Goal: Register for event/course

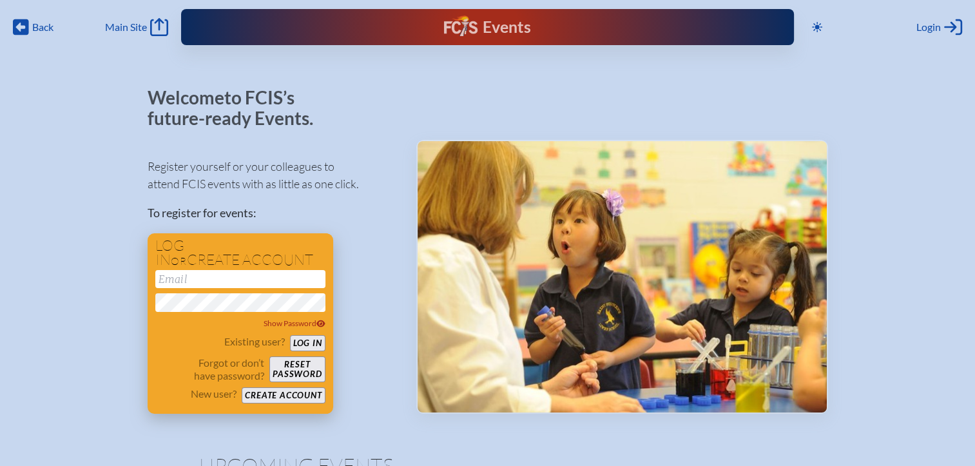
type input "[EMAIL_ADDRESS][DOMAIN_NAME]"
click at [294, 339] on button "Log in" at bounding box center [307, 343] width 35 height 16
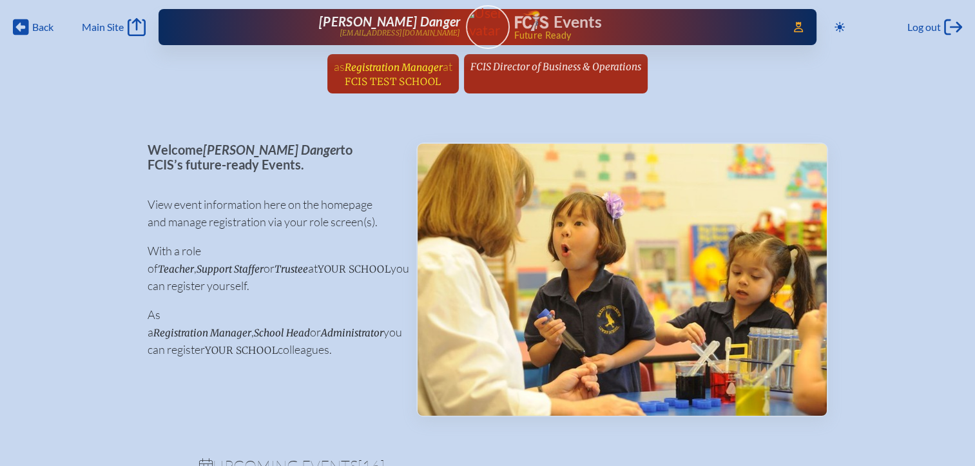
click at [399, 75] on span "FCIS Test School" at bounding box center [393, 81] width 96 height 12
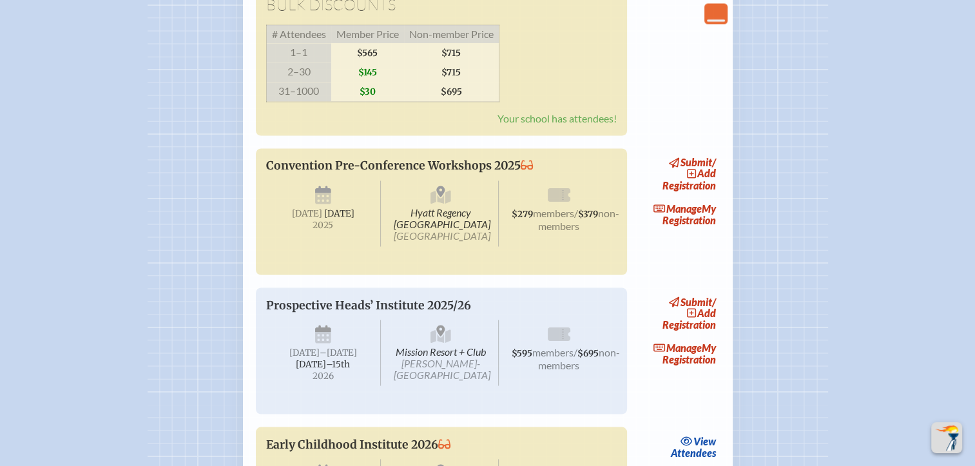
scroll to position [2127, 0]
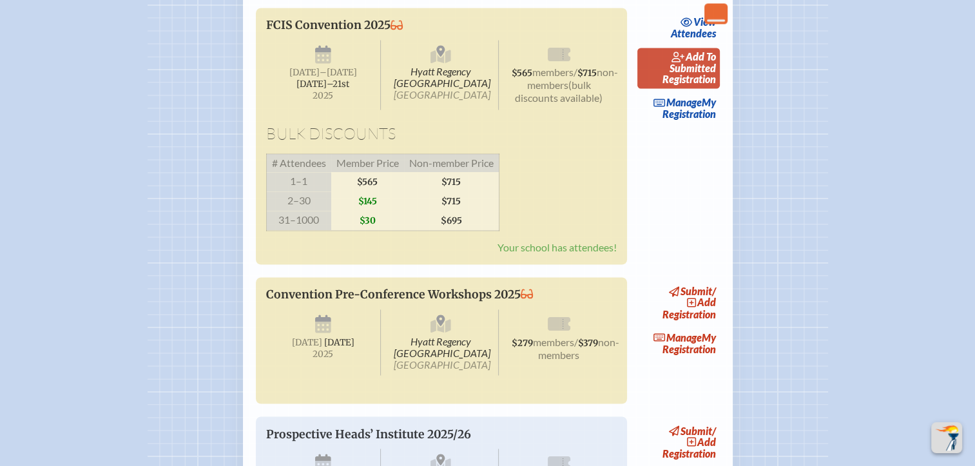
click at [694, 88] on link "add to submitted Registration" at bounding box center [679, 68] width 83 height 41
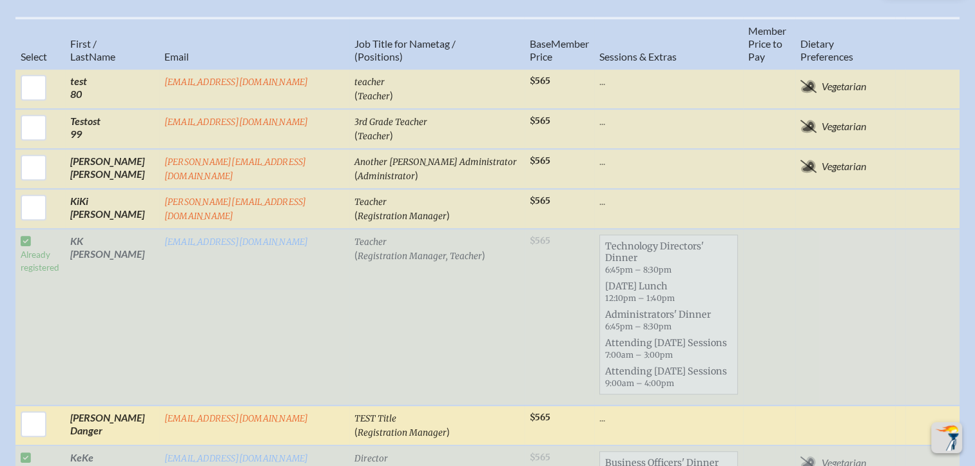
scroll to position [709, 0]
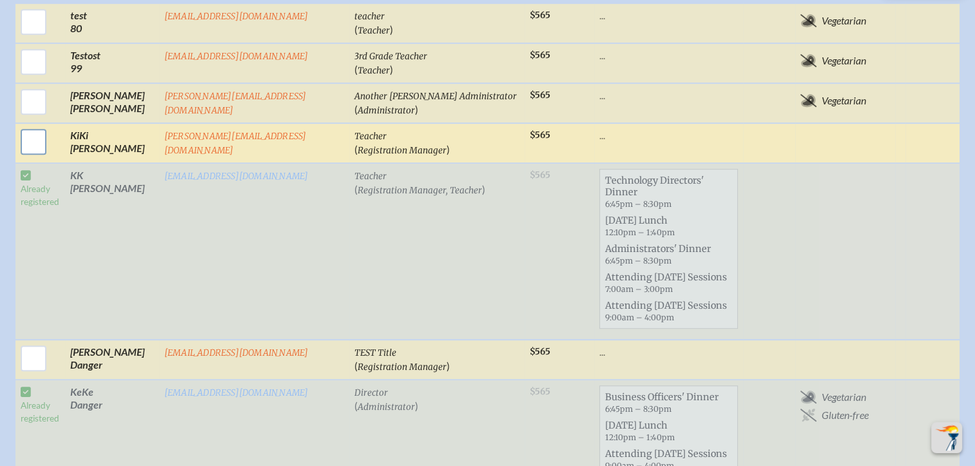
click at [37, 126] on input "checkbox" at bounding box center [33, 142] width 32 height 32
checkbox input "true"
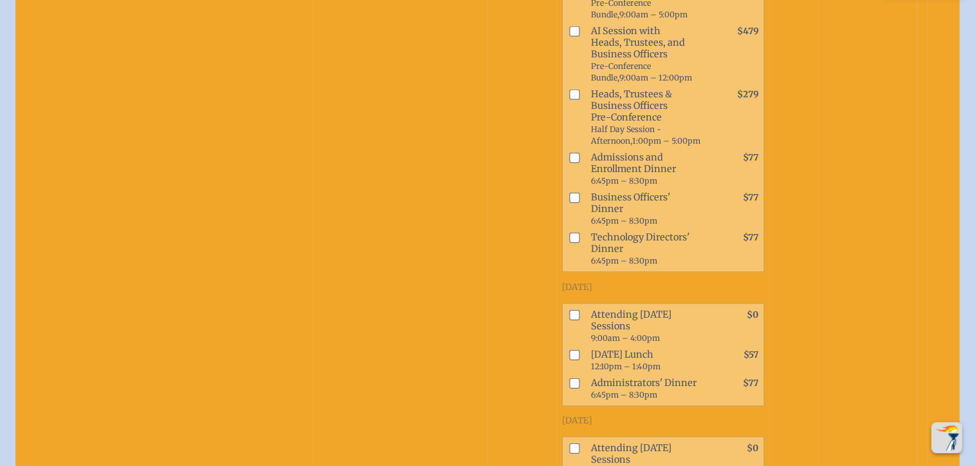
scroll to position [1109, 0]
